Goal: Register for event/course

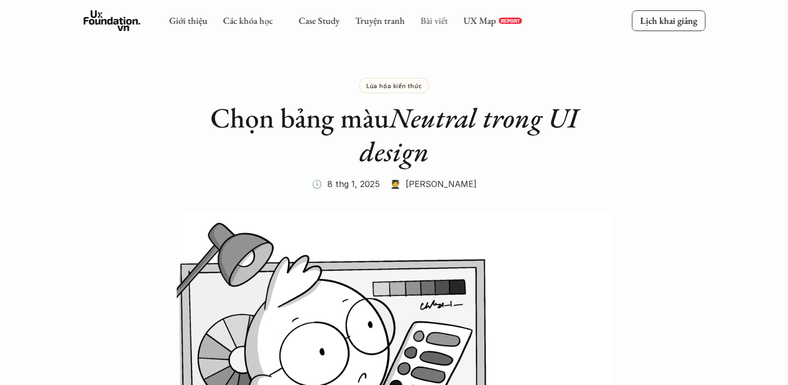
click at [420, 20] on link "Bài viết" at bounding box center [433, 21] width 27 height 12
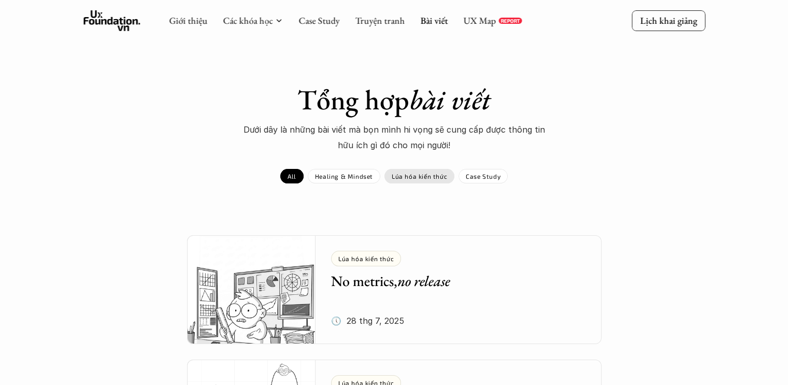
click at [411, 180] on div "Lúa hóa kiến thức" at bounding box center [420, 176] width 70 height 15
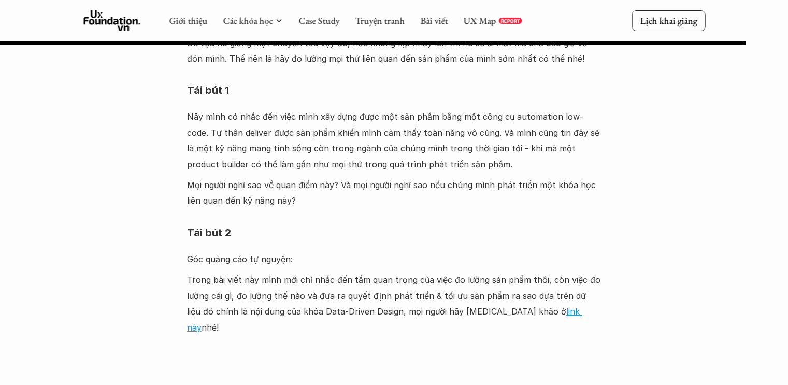
scroll to position [3266, 0]
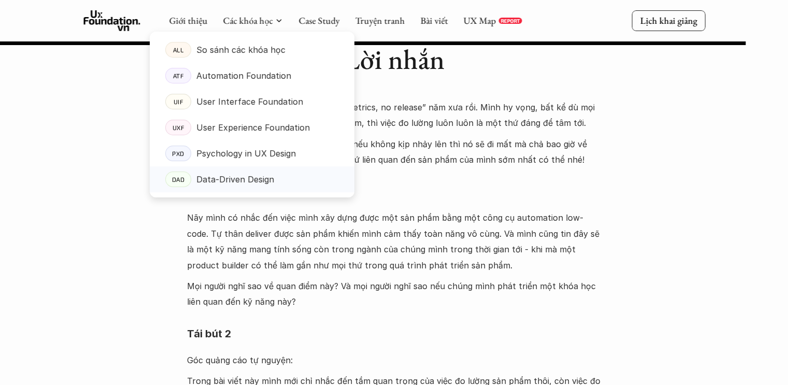
click at [241, 179] on p "Data-Driven Design" at bounding box center [235, 180] width 78 height 16
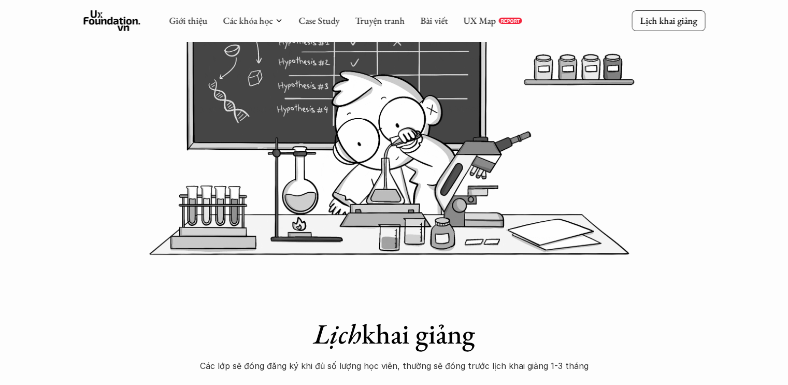
scroll to position [207, 0]
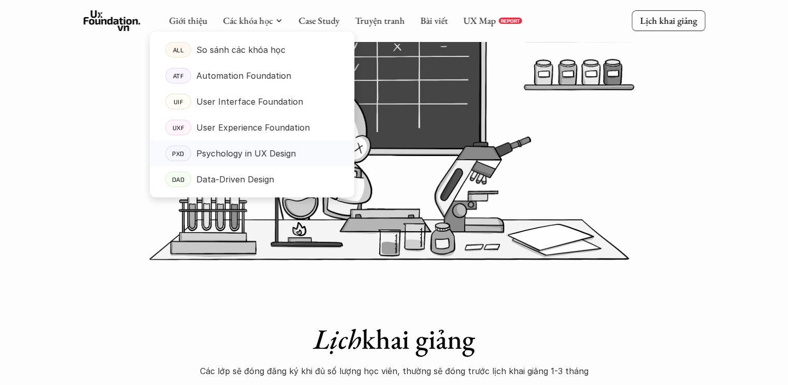
drag, startPoint x: 245, startPoint y: 150, endPoint x: 265, endPoint y: 156, distance: 21.5
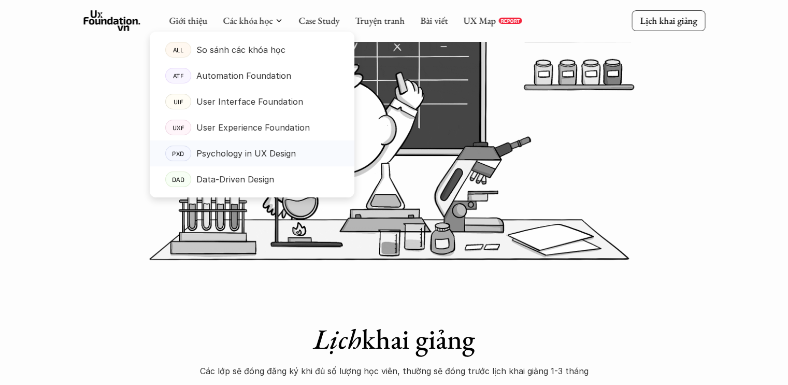
click at [265, 156] on p "Psychology in UX Design" at bounding box center [246, 154] width 100 height 16
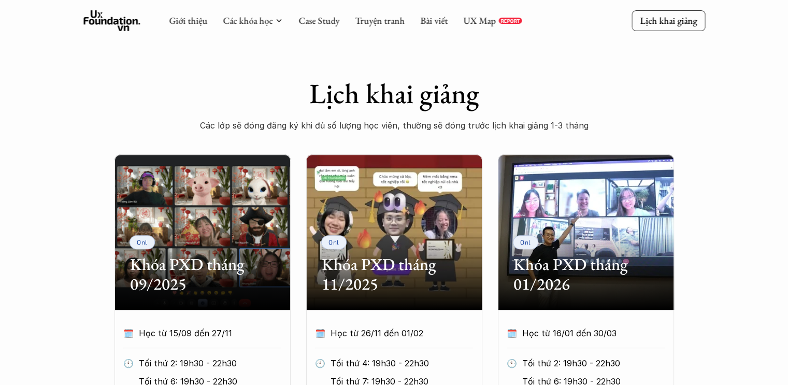
scroll to position [259, 0]
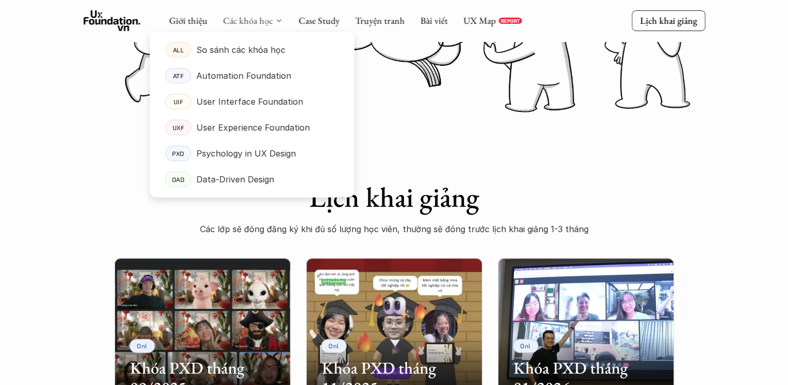
click at [242, 23] on link "Các khóa học" at bounding box center [248, 21] width 50 height 12
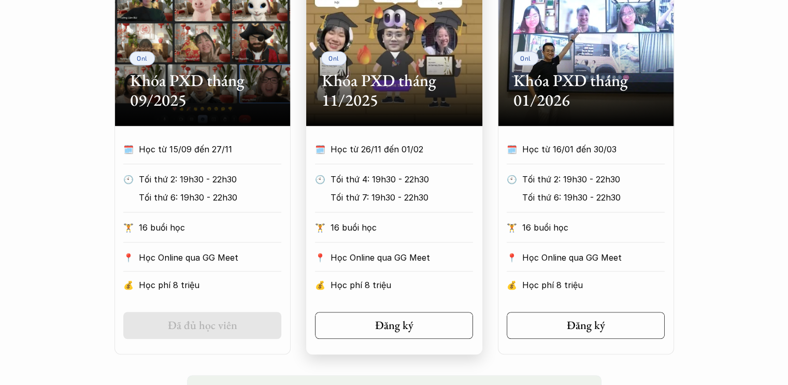
scroll to position [570, 0]
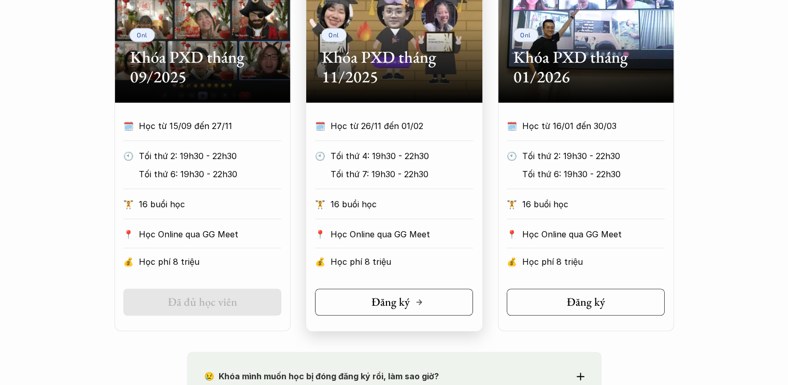
click at [368, 298] on link "Đăng ký" at bounding box center [394, 302] width 158 height 27
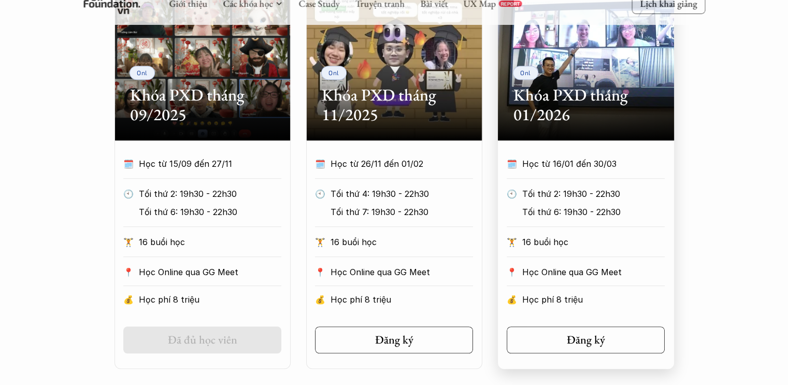
scroll to position [467, 0]
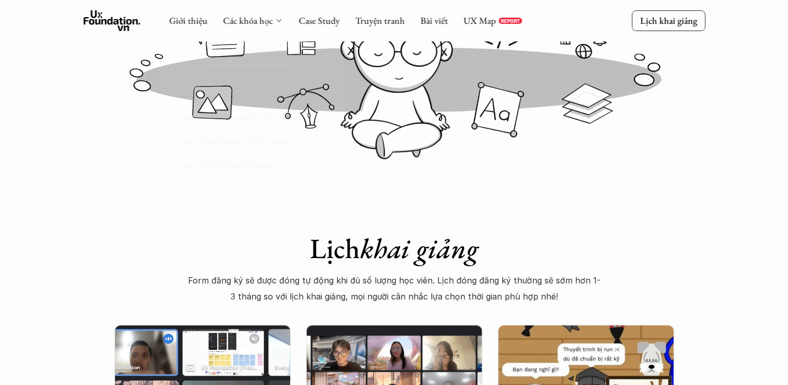
scroll to position [156, 0]
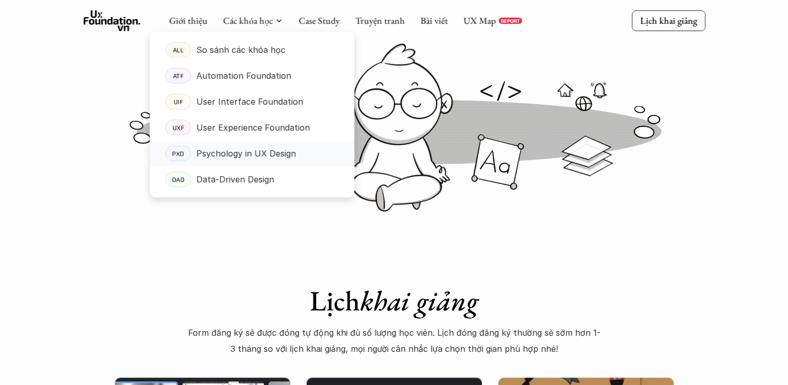
click at [270, 151] on p "Psychology in UX Design" at bounding box center [246, 154] width 100 height 16
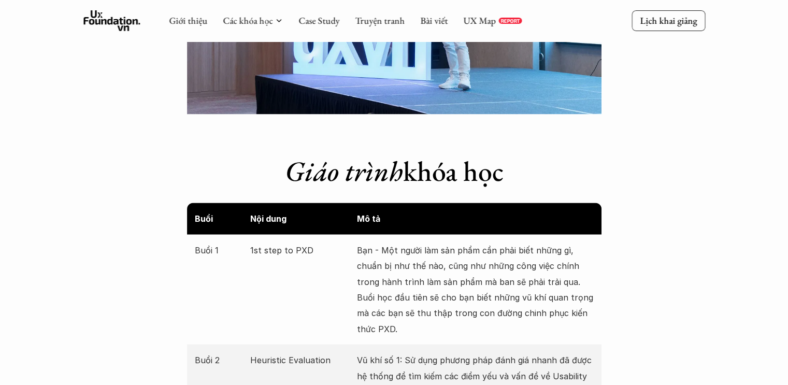
scroll to position [1659, 0]
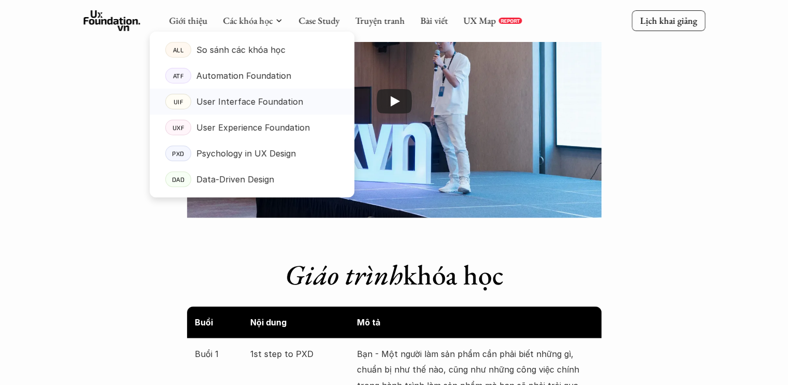
click at [236, 103] on p "User Interface Foundation" at bounding box center [249, 102] width 107 height 16
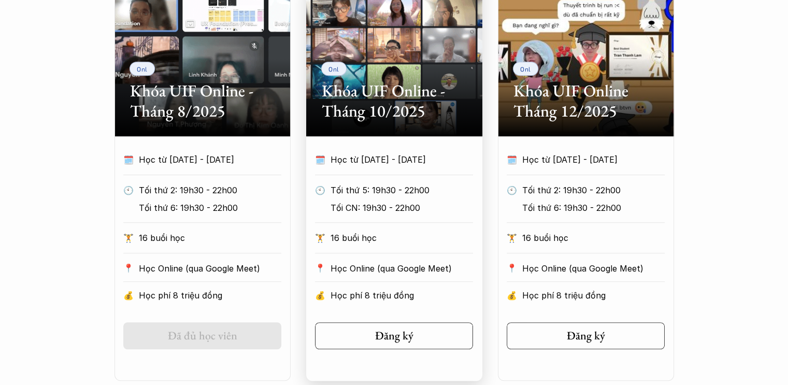
scroll to position [570, 0]
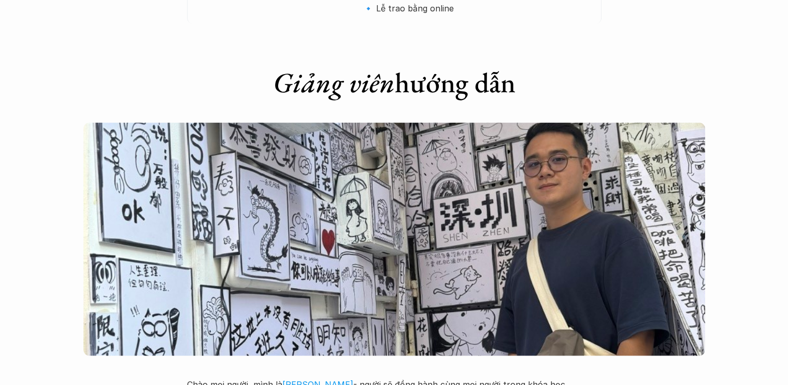
scroll to position [2385, 0]
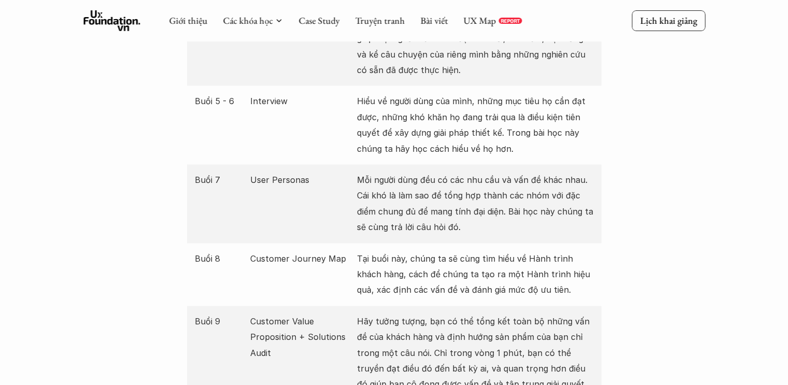
scroll to position [1555, 0]
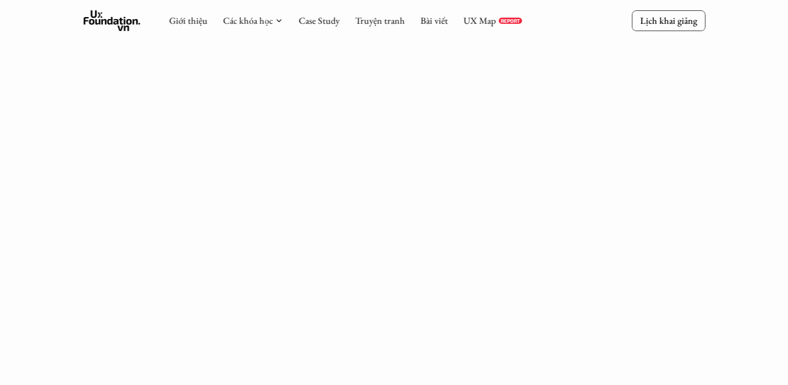
scroll to position [171, 0]
